Goal: Task Accomplishment & Management: Use online tool/utility

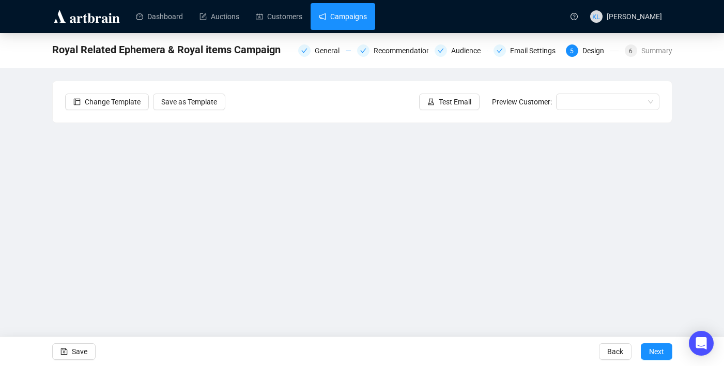
click at [343, 19] on link "Campaigns" at bounding box center [343, 16] width 48 height 27
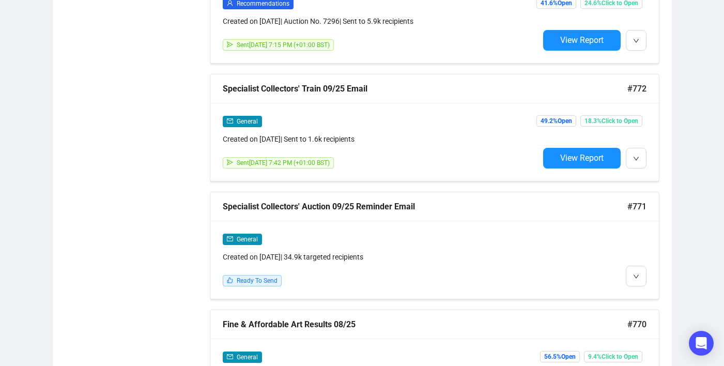
scroll to position [796, 0]
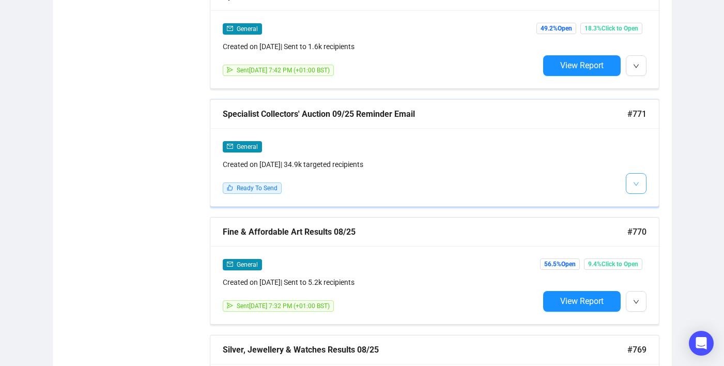
click at [630, 182] on button "button" at bounding box center [636, 183] width 21 height 21
click at [640, 200] on img at bounding box center [638, 204] width 8 height 8
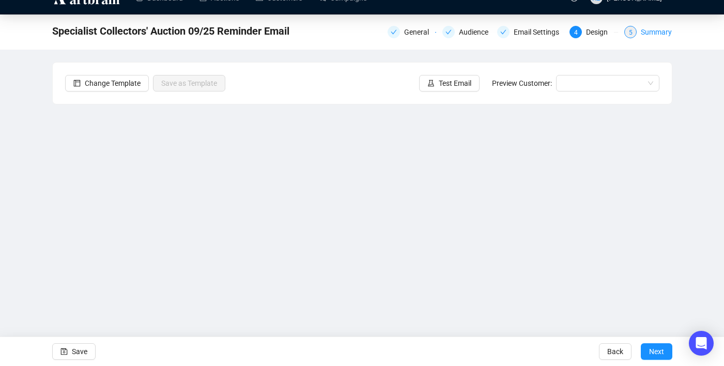
click at [651, 37] on div "Summary" at bounding box center [656, 32] width 31 height 12
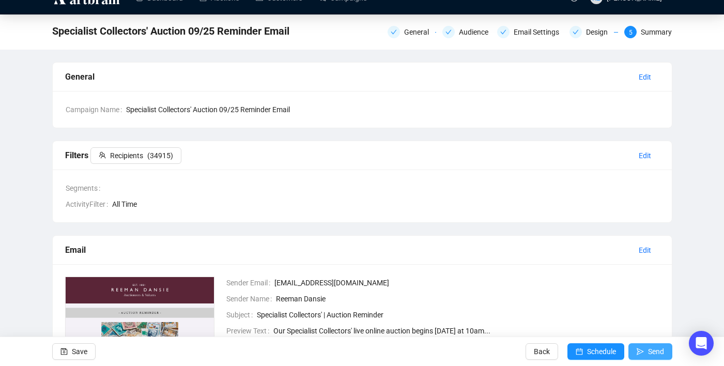
click at [656, 353] on span "Send" at bounding box center [656, 351] width 16 height 29
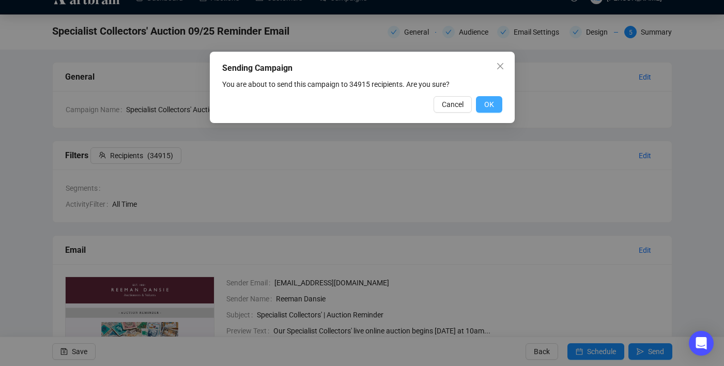
click at [485, 105] on span "OK" at bounding box center [489, 104] width 10 height 11
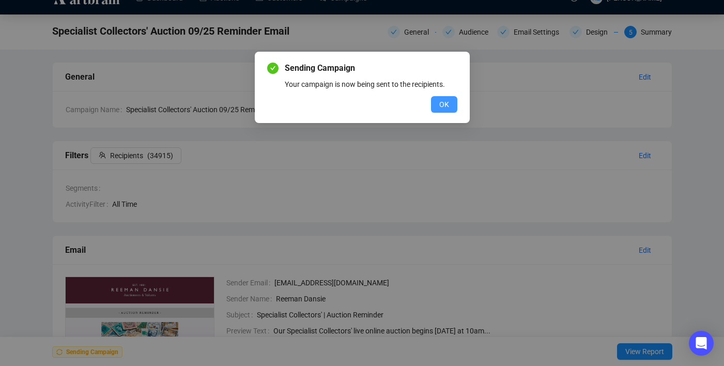
click at [438, 106] on button "OK" at bounding box center [444, 104] width 26 height 17
